Goal: Task Accomplishment & Management: Use online tool/utility

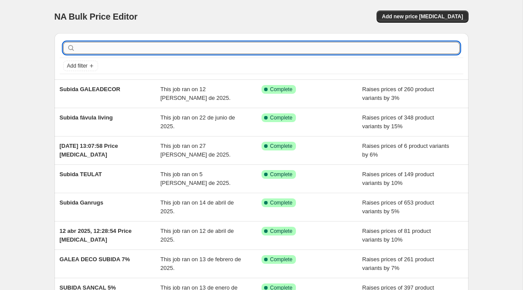
click at [206, 45] on input "text" at bounding box center [268, 48] width 383 height 12
type input "dvelas"
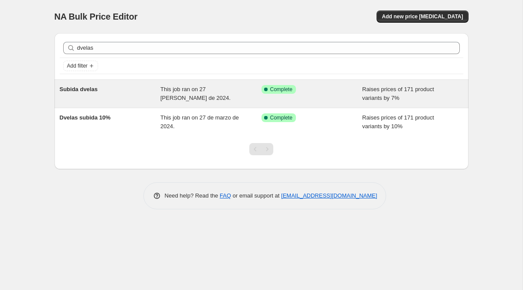
click at [88, 92] on div "Subida dvelas" at bounding box center [110, 93] width 101 height 17
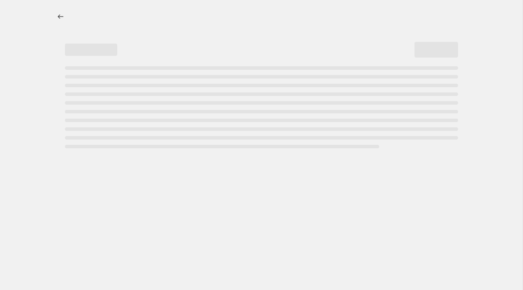
select select "percentage"
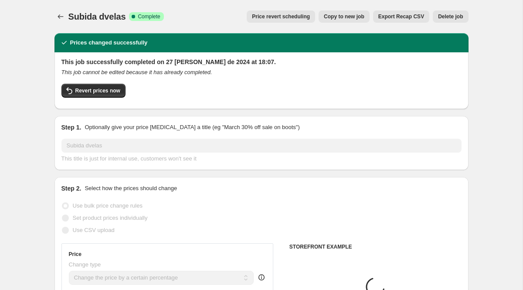
select select "collection"
click at [62, 18] on icon "Price change jobs" at bounding box center [60, 16] width 9 height 9
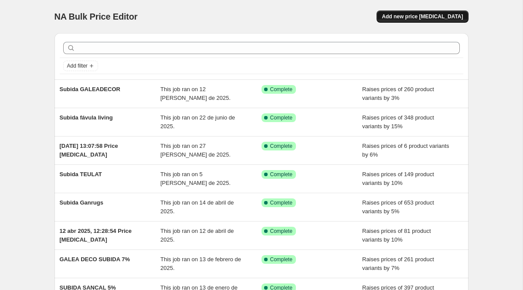
click at [436, 12] on button "Add new price [MEDICAL_DATA]" at bounding box center [423, 16] width 92 height 12
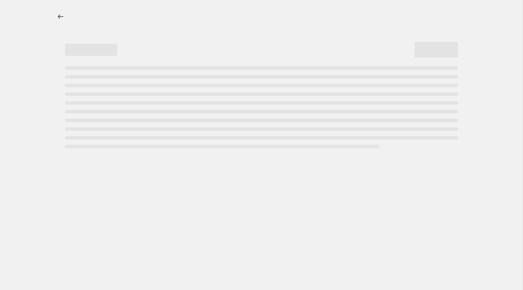
select select "percentage"
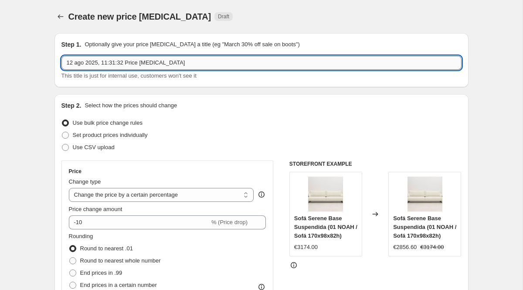
click at [198, 65] on input "12 ago 2025, 11:31:32 Price [MEDICAL_DATA]" at bounding box center [261, 63] width 400 height 14
type input "1"
click at [99, 65] on input "SUBIDA DE VELAS" at bounding box center [261, 63] width 400 height 14
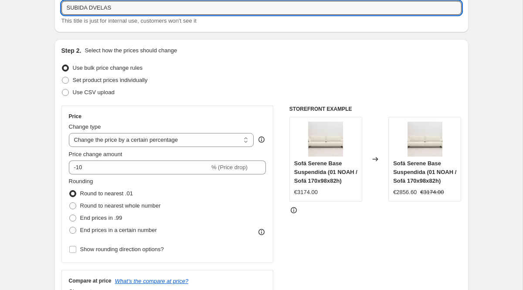
scroll to position [56, 0]
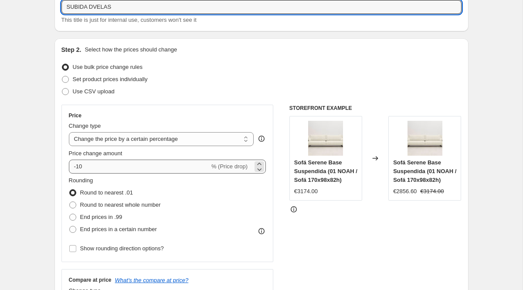
type input "SUBIDA DVELAS"
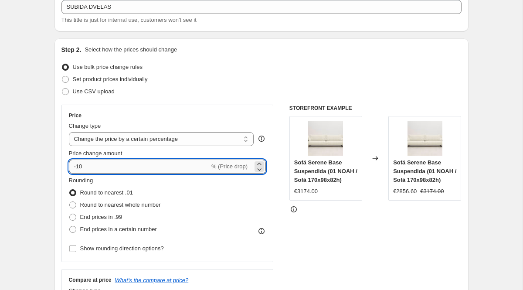
click at [77, 168] on input "-10" at bounding box center [139, 167] width 141 height 14
click at [89, 168] on input "10" at bounding box center [134, 167] width 131 height 14
type input "15"
click at [73, 205] on span at bounding box center [72, 204] width 7 height 7
click at [70, 202] on input "Round to nearest whole number" at bounding box center [69, 201] width 0 height 0
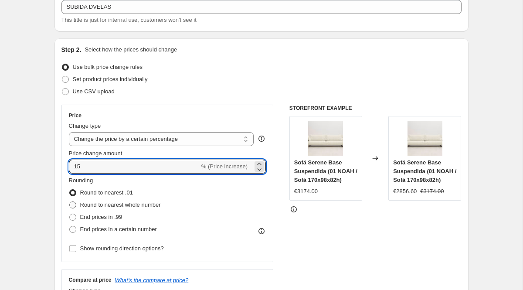
radio input "true"
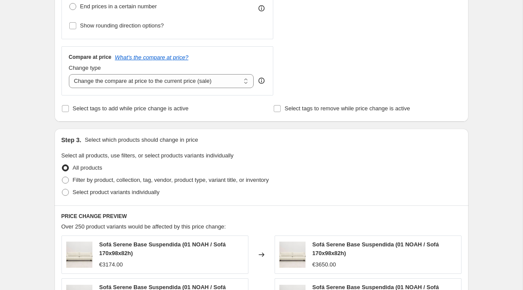
scroll to position [280, 0]
click at [66, 180] on span at bounding box center [65, 179] width 7 height 7
click at [62, 176] on input "Filter by product, collection, tag, vendor, product type, variant title, or inv…" at bounding box center [62, 176] width 0 height 0
radio input "true"
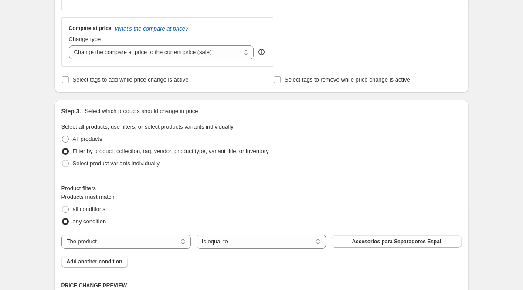
scroll to position [313, 0]
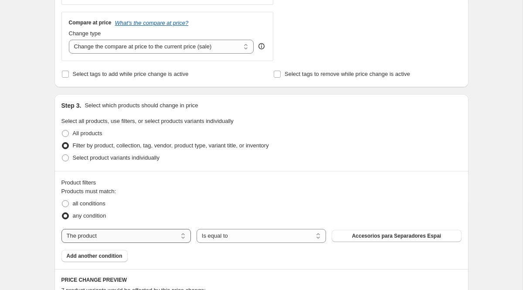
click at [184, 236] on select "The product The product's collection The product's tag The product's vendor The…" at bounding box center [126, 236] width 130 height 14
select select "collection"
click at [388, 238] on button "Adico" at bounding box center [397, 236] width 130 height 12
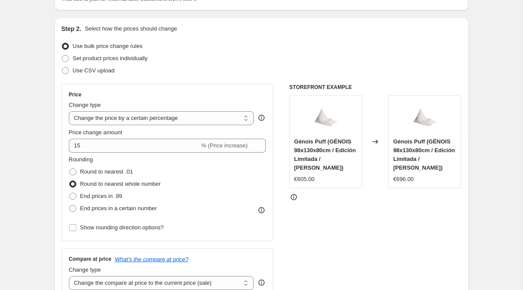
scroll to position [69, 0]
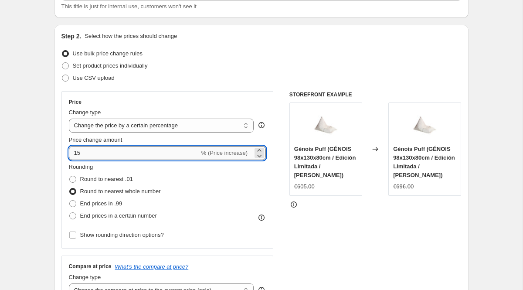
click at [86, 152] on input "15" at bounding box center [134, 153] width 131 height 14
click at [210, 174] on div "Rounding Round to nearest .01 Round to nearest whole number End prices in .99 E…" at bounding box center [168, 192] width 198 height 59
click at [100, 149] on input "17" at bounding box center [134, 153] width 131 height 14
click at [274, 189] on div "Price Change type Change the price to a certain amount Change the price by a ce…" at bounding box center [261, 198] width 400 height 214
click at [116, 156] on input "18" at bounding box center [134, 153] width 131 height 14
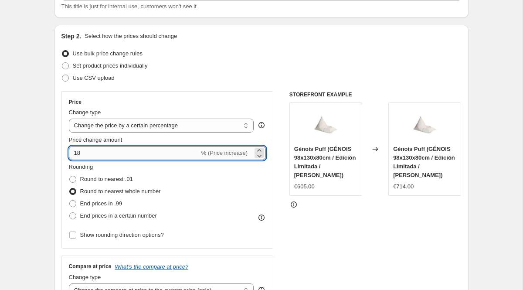
type input "1"
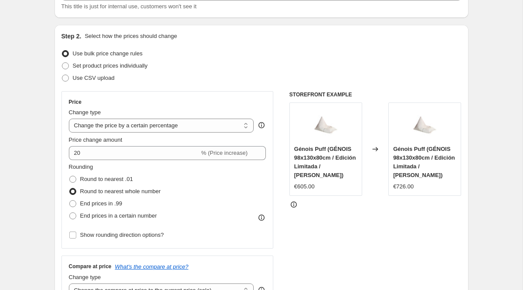
click at [266, 174] on div "Price Change type Change the price to a certain amount Change the price by a ce…" at bounding box center [167, 169] width 212 height 157
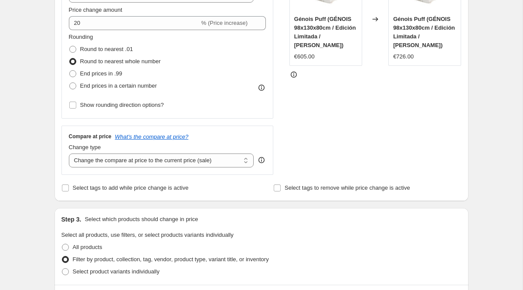
scroll to position [182, 0]
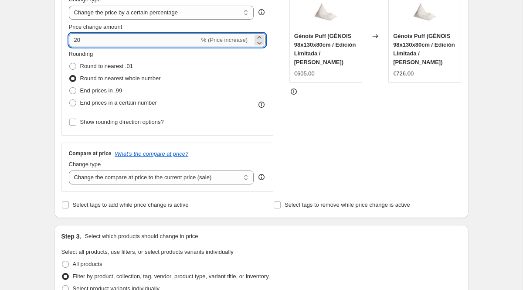
click at [85, 38] on input "20" at bounding box center [134, 40] width 131 height 14
type input "25"
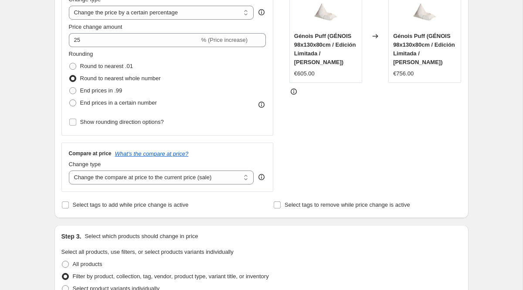
click at [327, 129] on div "STOREFRONT EXAMPLE Génois Puff (GÉNOIS 98x130x80cm / Edición Limitada / [PERSON…" at bounding box center [376, 85] width 172 height 214
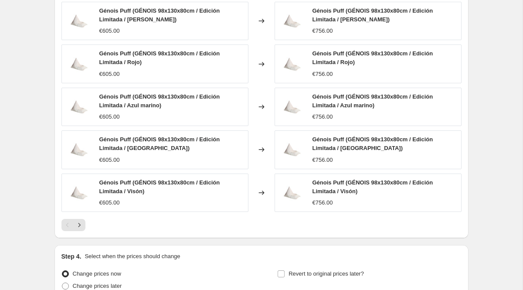
scroll to position [694, 0]
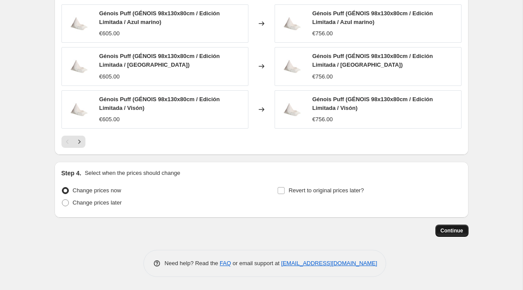
click at [454, 232] on span "Continue" at bounding box center [452, 230] width 23 height 7
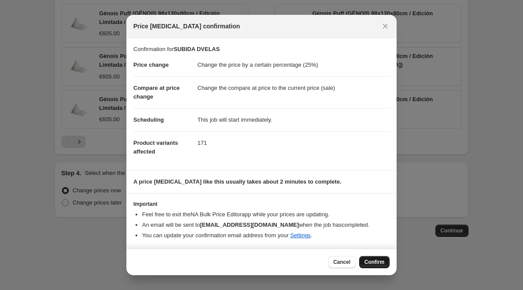
click at [375, 258] on button "Confirm" at bounding box center [374, 262] width 31 height 12
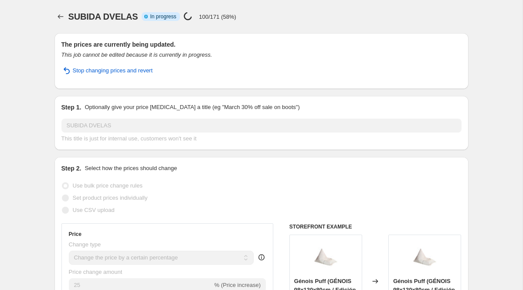
select select "percentage"
select select "collection"
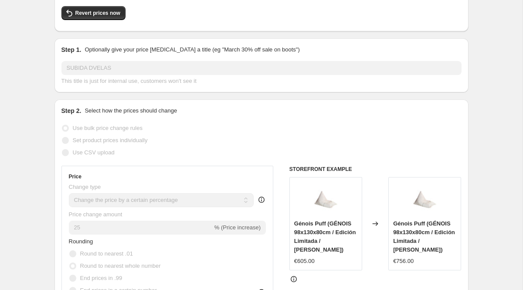
scroll to position [79, 0]
